Goal: Transaction & Acquisition: Purchase product/service

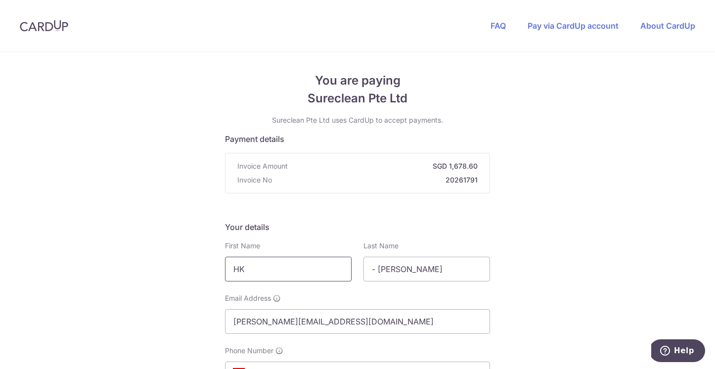
drag, startPoint x: 274, startPoint y: 269, endPoint x: 225, endPoint y: 271, distance: 50.0
click at [224, 271] on div "First Name HK" at bounding box center [288, 261] width 138 height 41
type input "[PERSON_NAME]"
click at [393, 273] on input "- [PERSON_NAME]" at bounding box center [426, 269] width 127 height 25
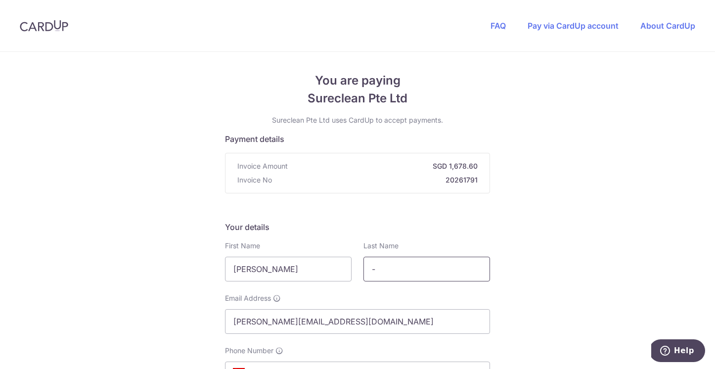
type input "-"
type input "Caeser"
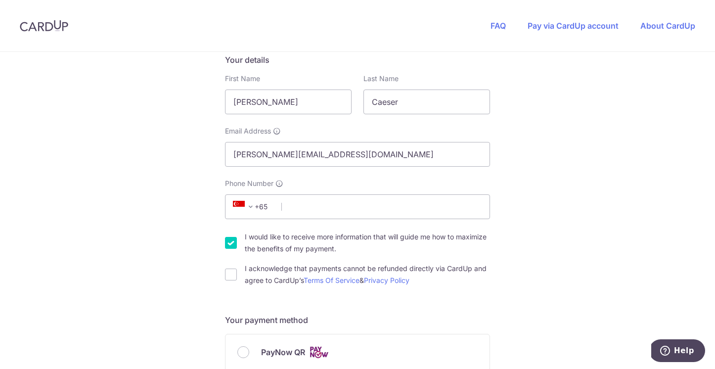
scroll to position [168, 0]
click at [319, 218] on input "Phone Number" at bounding box center [357, 206] width 265 height 25
type input "86964602"
click at [167, 263] on div "You are paying Sureclean Pte Ltd Sureclean Pte Ltd uses CardUp to accept paymen…" at bounding box center [357, 366] width 715 height 965
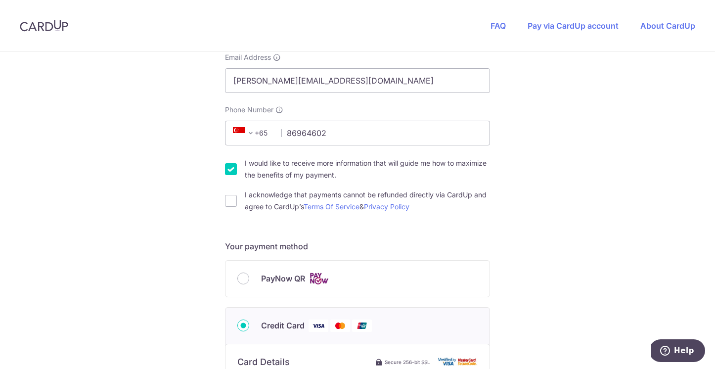
scroll to position [269, 0]
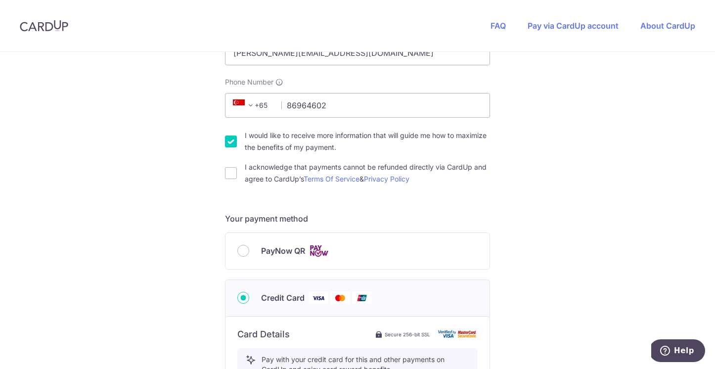
click at [233, 136] on input "I would like to receive more information that will guide me how to maximize the…" at bounding box center [231, 141] width 12 height 12
checkbox input "false"
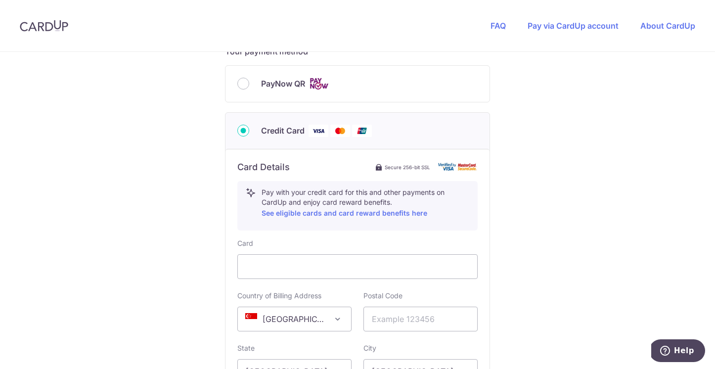
scroll to position [425, 0]
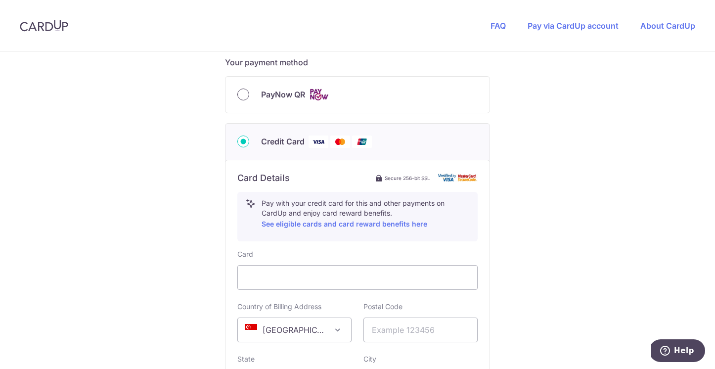
click at [243, 96] on input "PayNow QR" at bounding box center [243, 95] width 12 height 12
radio input "true"
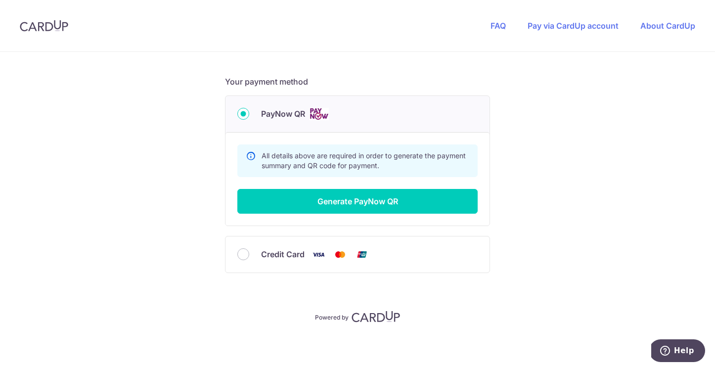
scroll to position [405, 0]
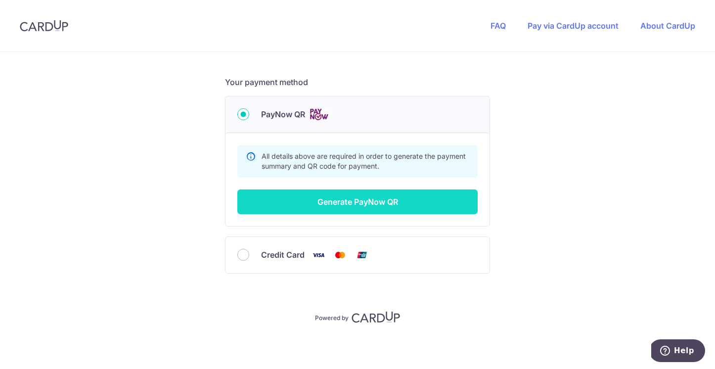
click at [291, 204] on button "Generate PayNow QR" at bounding box center [357, 201] width 240 height 25
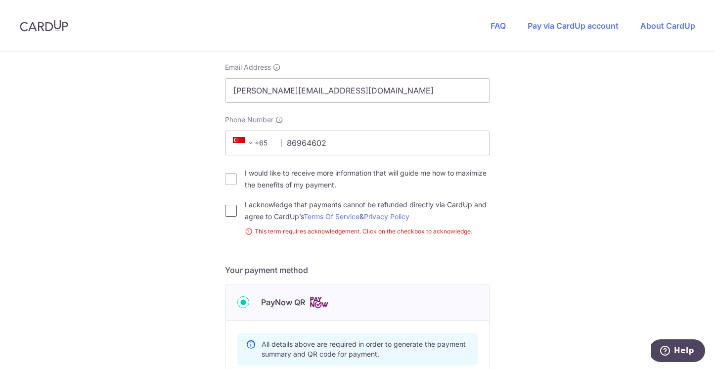
click at [236, 212] on input "I acknowledge that payments cannot be refunded directly via CardUp and agree to…" at bounding box center [231, 211] width 12 height 12
checkbox input "true"
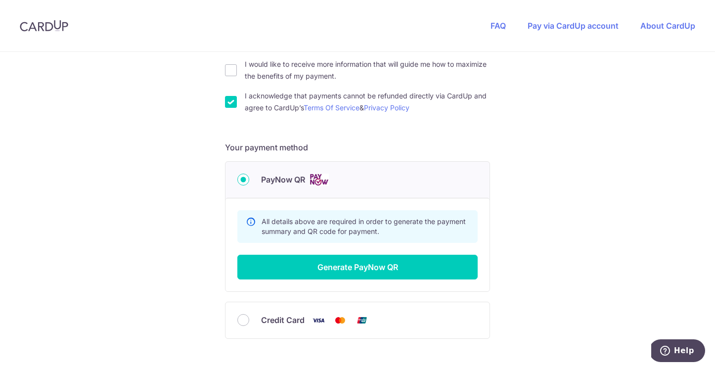
scroll to position [405, 0]
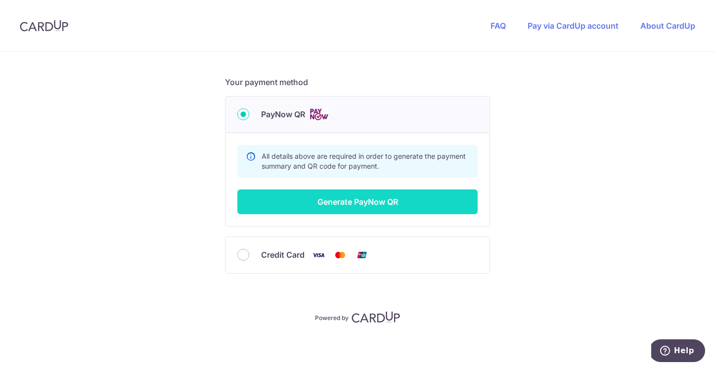
click at [311, 203] on button "Generate PayNow QR" at bounding box center [357, 201] width 240 height 25
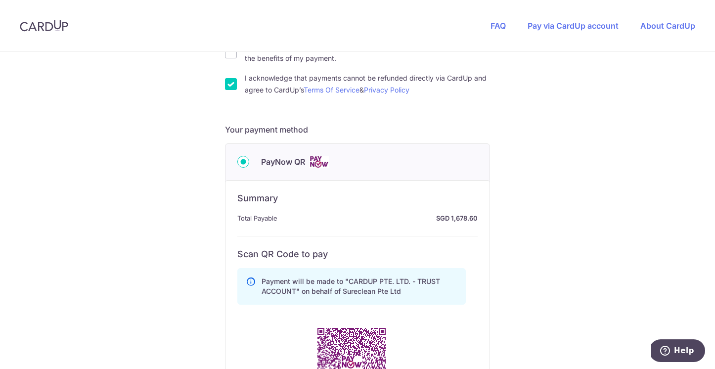
scroll to position [357, 0]
